Goal: Use online tool/utility: Utilize a website feature to perform a specific function

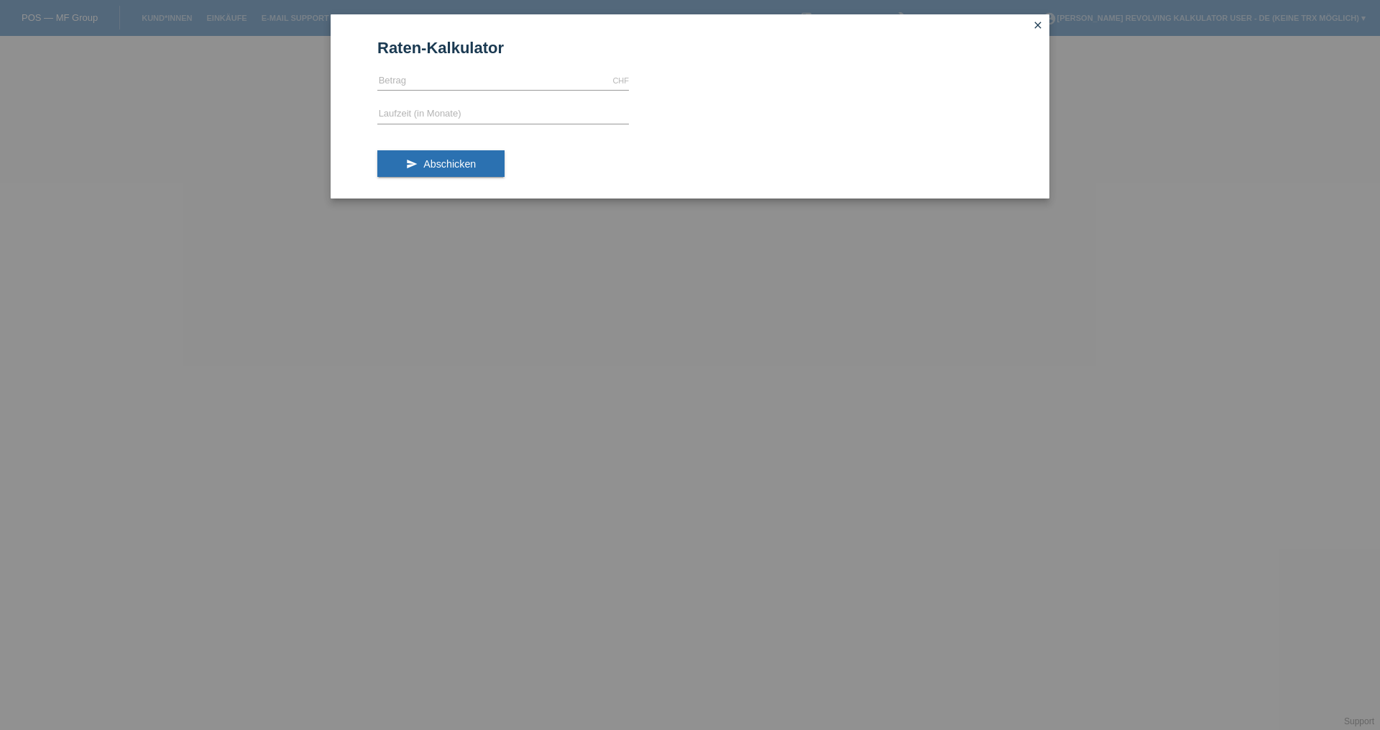
click at [553, 64] on form "Raten-Kalkulator CHF error [GEOGRAPHIC_DATA] error Laufzeit (in Monate) send Ab…" at bounding box center [689, 119] width 625 height 160
click at [550, 75] on input "text" at bounding box center [503, 81] width 252 height 18
paste input "1498.00"
type input "1498.00"
click at [563, 119] on input "text" at bounding box center [503, 115] width 252 height 18
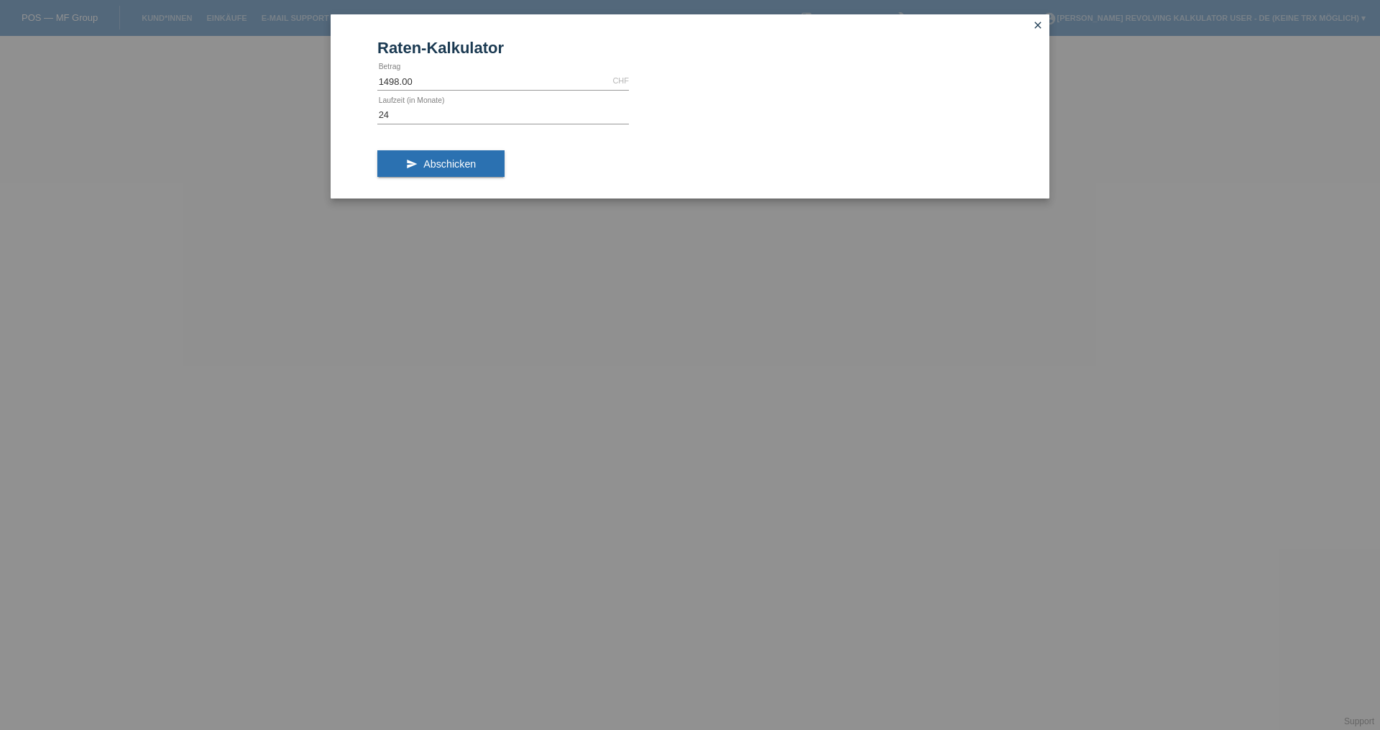
click at [458, 144] on div "send Abschicken" at bounding box center [689, 169] width 625 height 60
click at [459, 165] on span "Abschicken" at bounding box center [449, 164] width 52 height 12
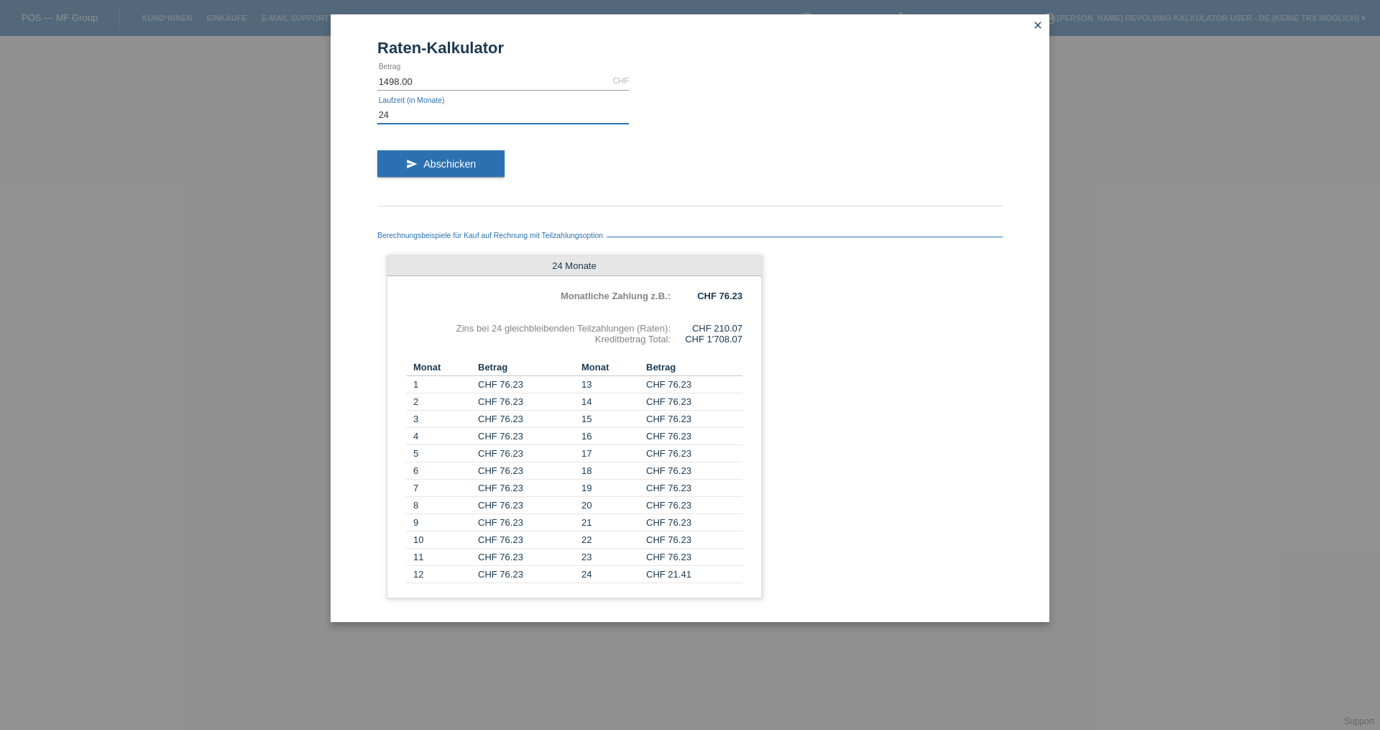
click at [426, 121] on input "24" at bounding box center [503, 115] width 252 height 18
type input "12"
click at [461, 164] on span "Abschicken" at bounding box center [449, 164] width 52 height 12
